Goal: Task Accomplishment & Management: Manage account settings

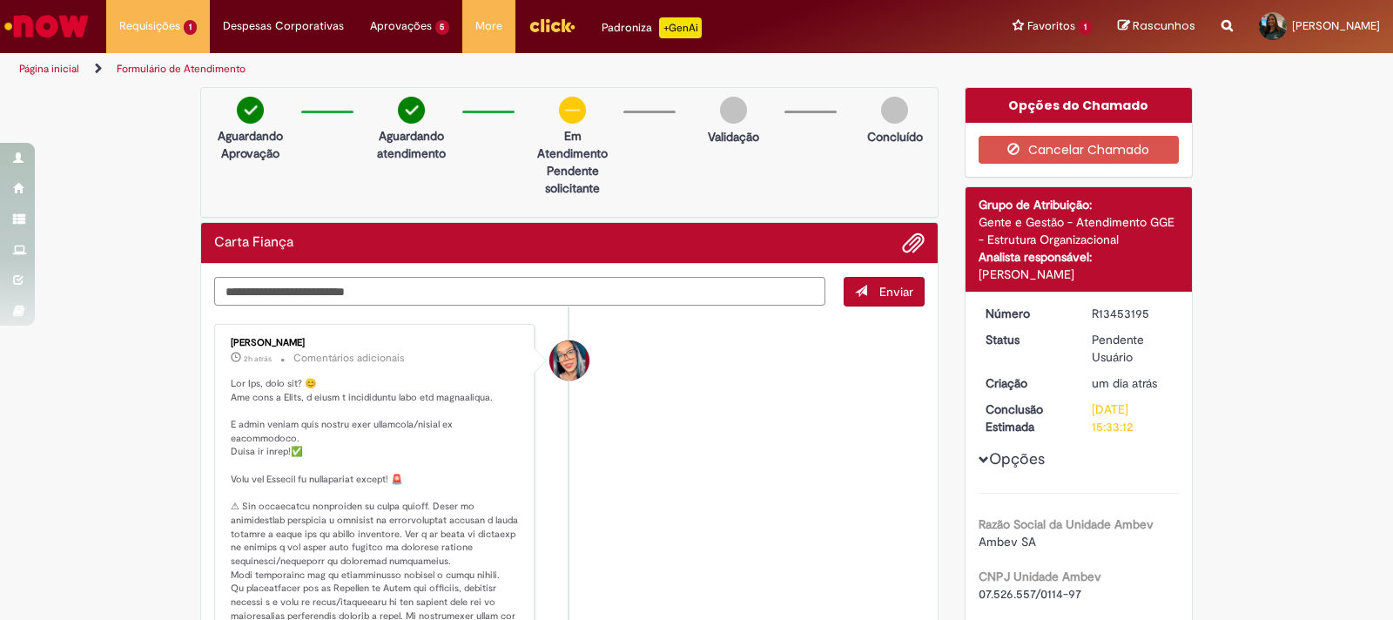
click at [300, 287] on textarea "Digite sua mensagem aqui..." at bounding box center [519, 292] width 611 height 30
type textarea "**********"
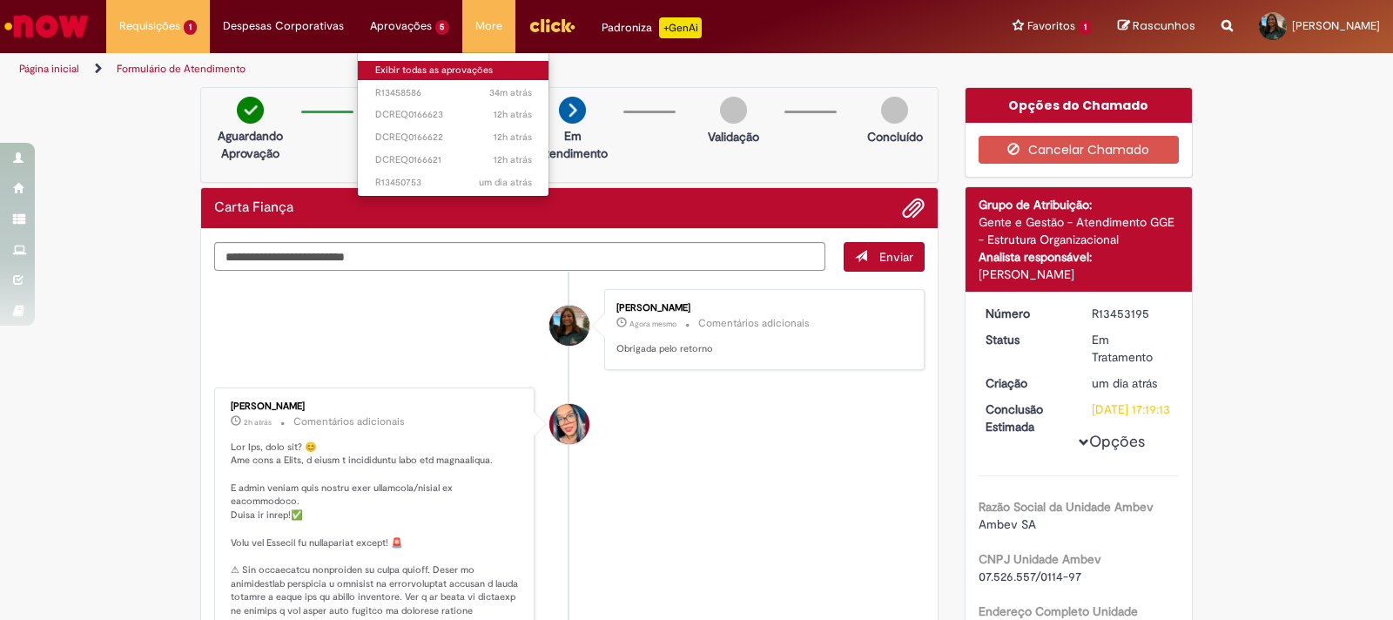
click at [412, 62] on link "Exibir todas as aprovações" at bounding box center [454, 70] width 192 height 19
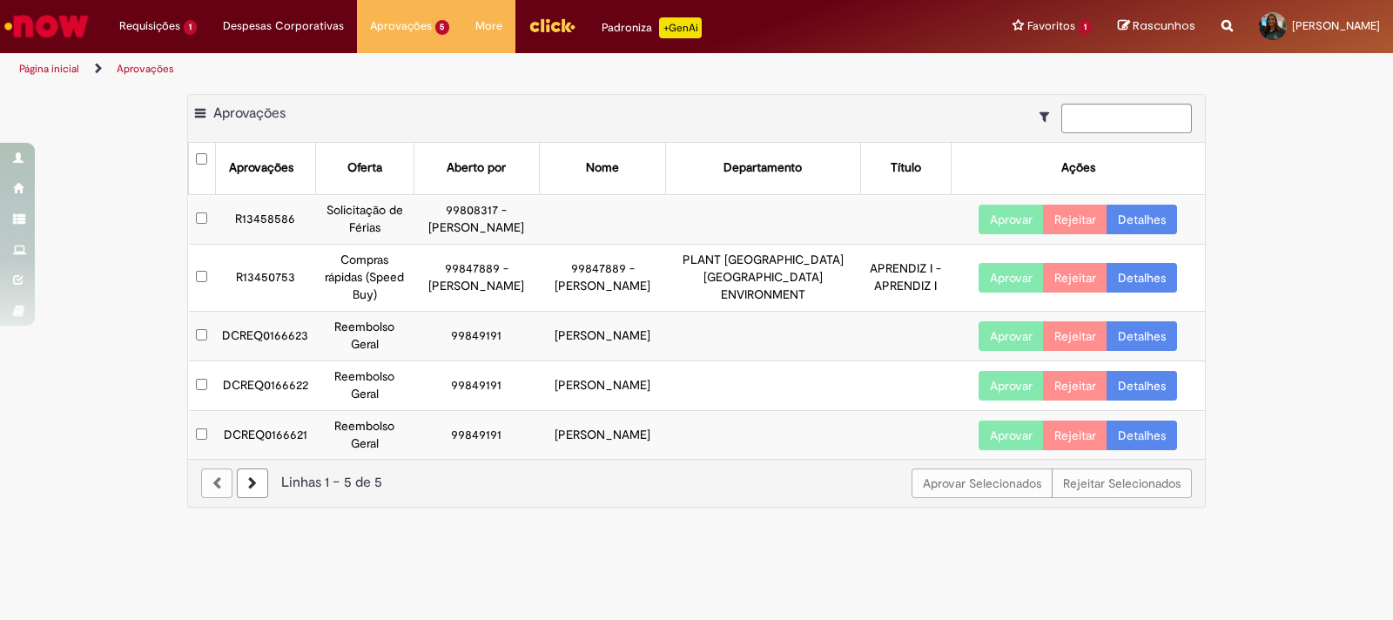
drag, startPoint x: 333, startPoint y: 334, endPoint x: 660, endPoint y: 336, distance: 327.5
click at [660, 336] on tr "DCREQ0166623 Reembolso Geral 99849191 [PERSON_NAME] Aprovar Rejeitar Detalhes" at bounding box center [697, 336] width 1017 height 50
drag, startPoint x: 442, startPoint y: 206, endPoint x: 544, endPoint y: 228, distance: 105.1
click at [540, 228] on td "99808317 - [PERSON_NAME]" at bounding box center [477, 219] width 126 height 50
click at [1149, 219] on link "Detalhes" at bounding box center [1142, 220] width 71 height 30
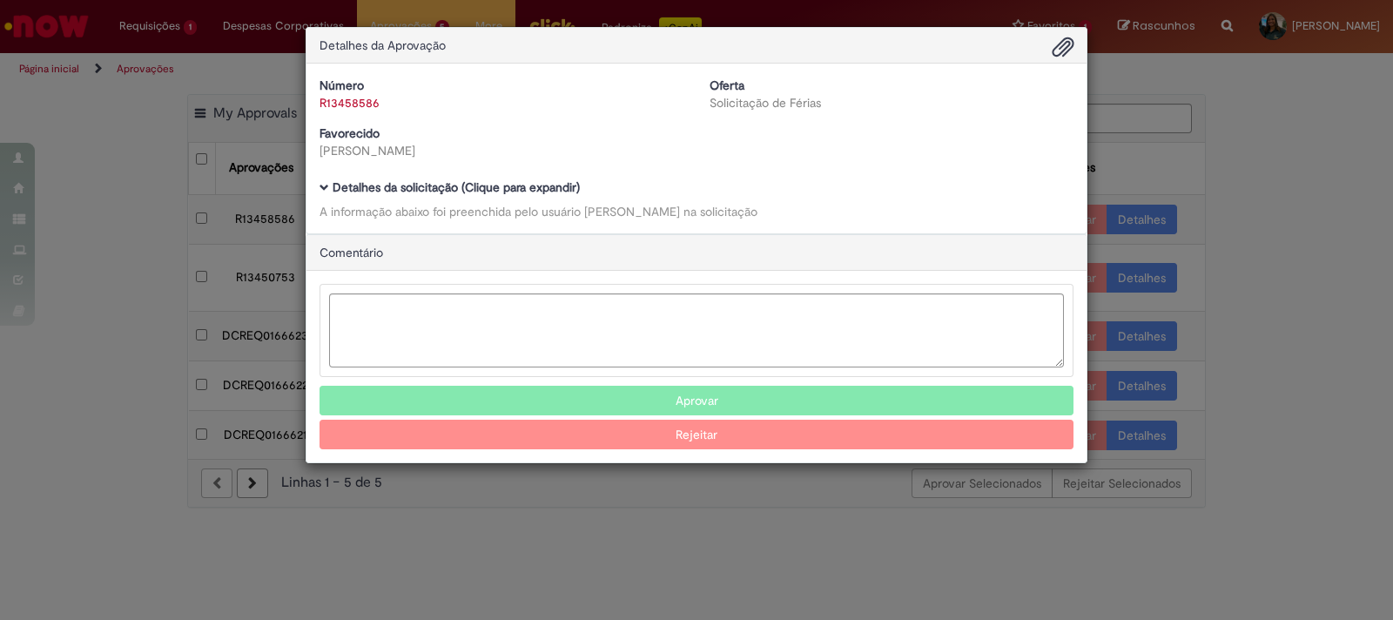
click at [334, 187] on b "Detalhes da solicitação (Clique para expandir)" at bounding box center [456, 187] width 247 height 16
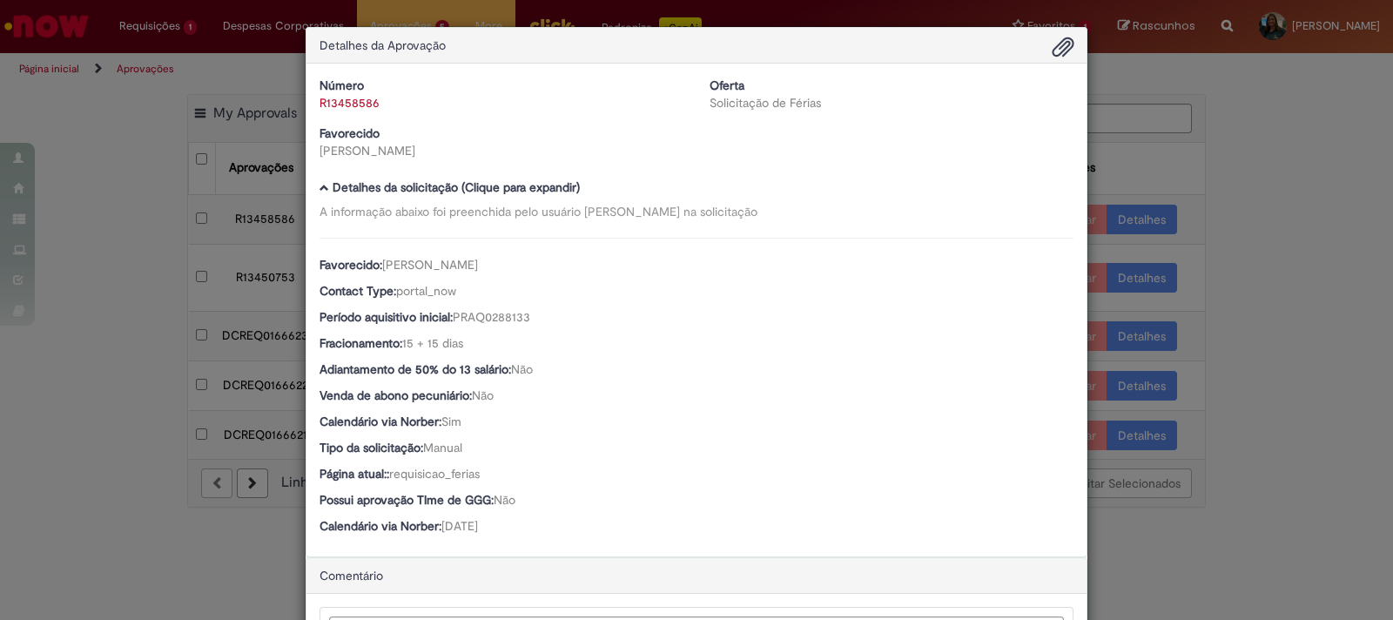
click at [1261, 240] on div "Detalhes da Aprovação Número R13458586 Oferta Solicitação de Férias Favorecido …" at bounding box center [696, 310] width 1393 height 620
